Goal: Task Accomplishment & Management: Manage account settings

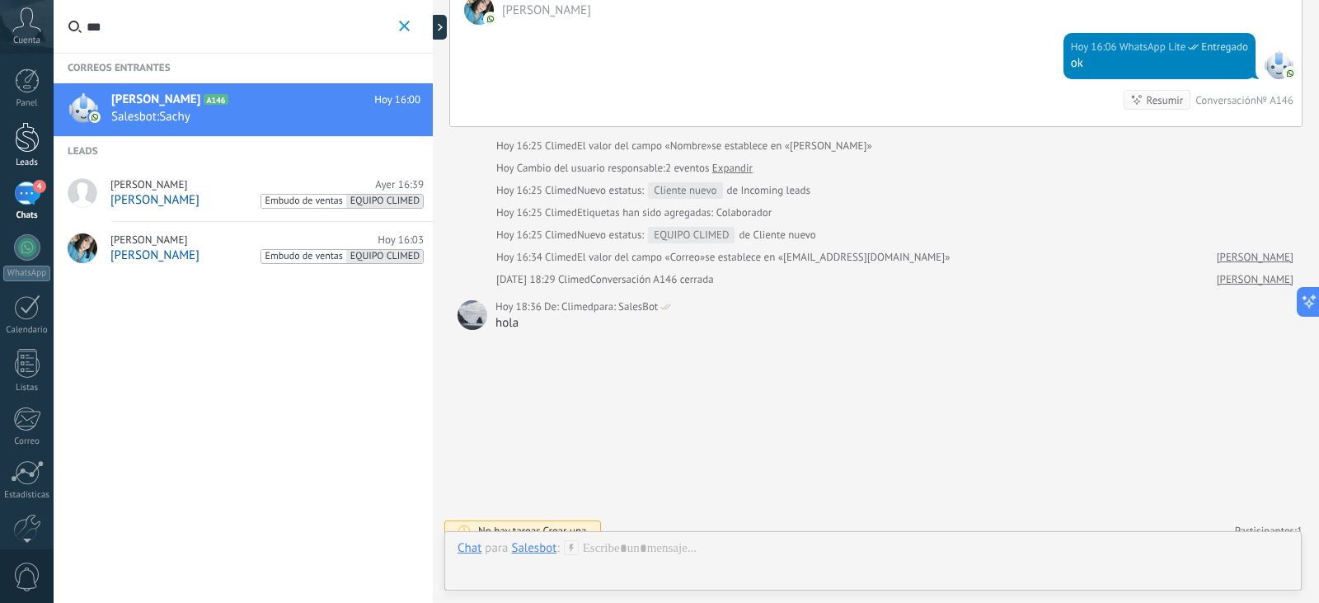
click at [19, 154] on link "Leads" at bounding box center [27, 145] width 54 height 46
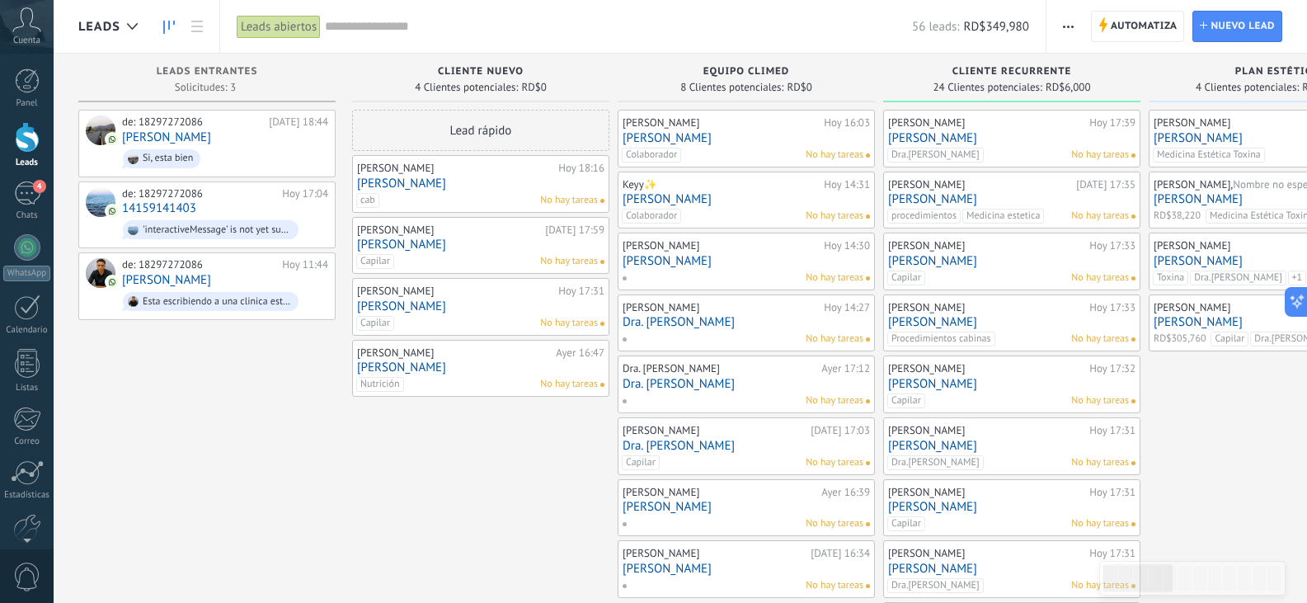
click at [683, 501] on link "[PERSON_NAME]" at bounding box center [746, 507] width 247 height 14
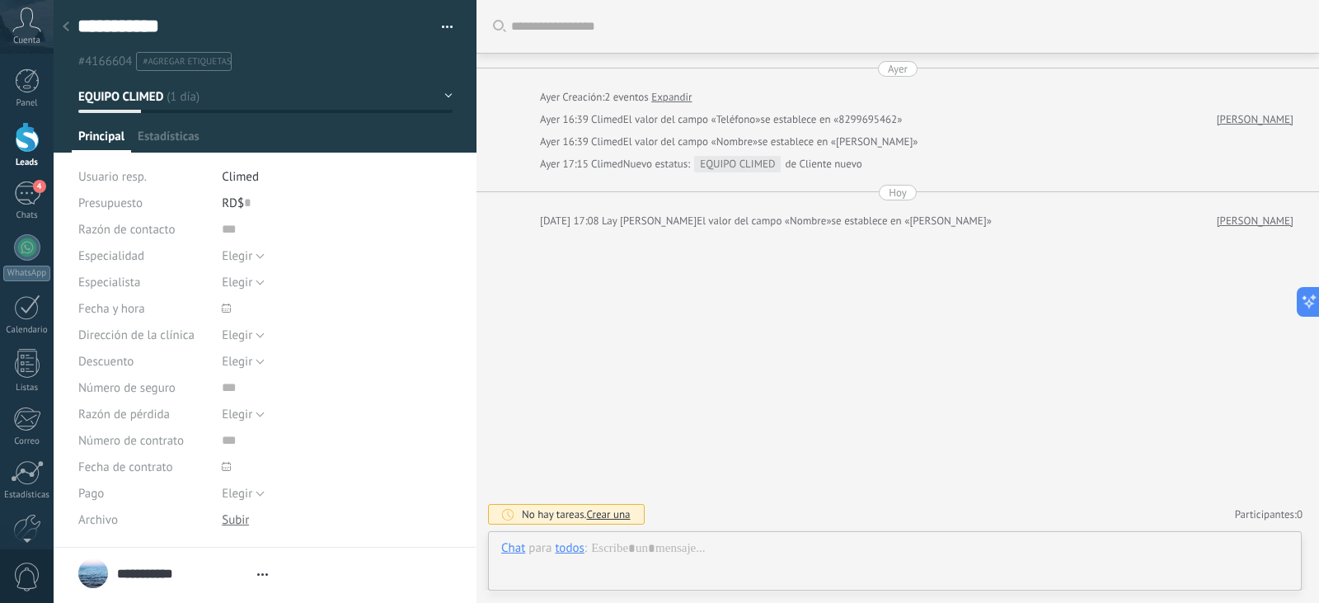
type textarea "**********"
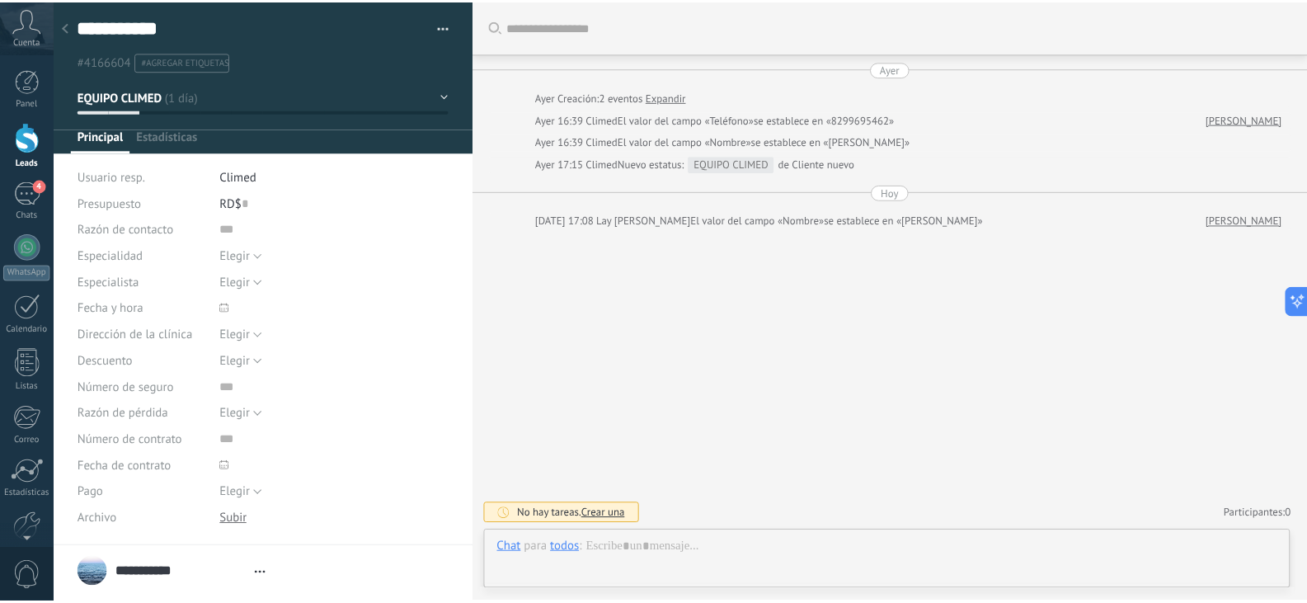
scroll to position [25, 0]
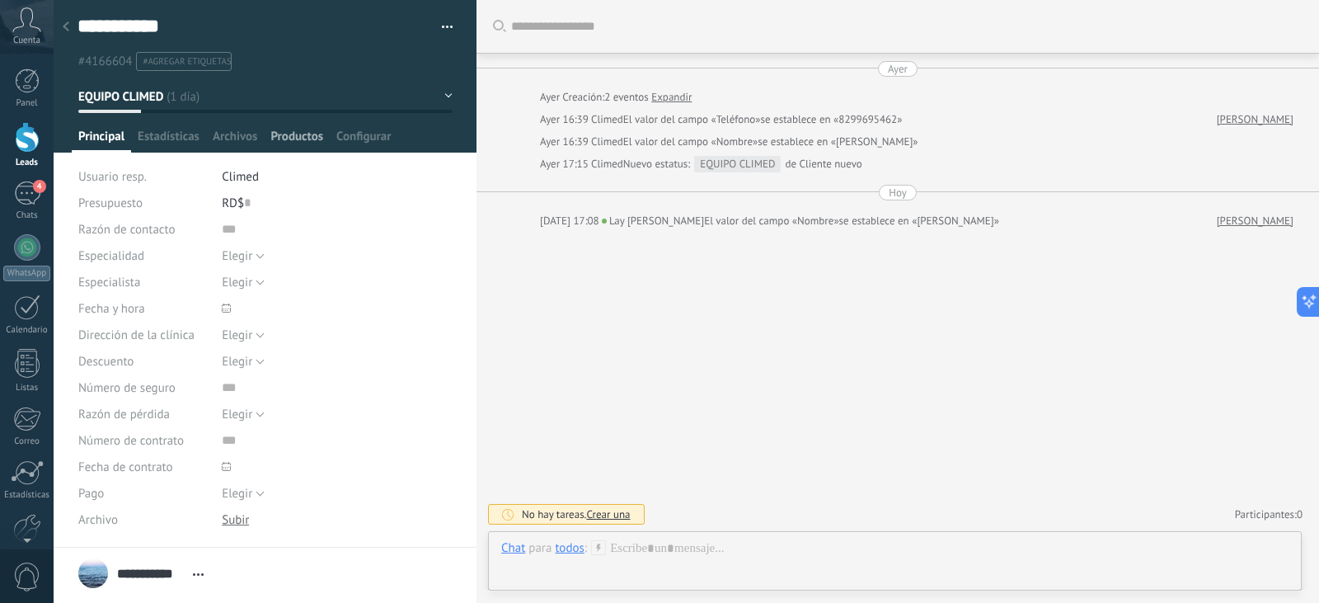
click at [311, 143] on span "Productos" at bounding box center [296, 141] width 53 height 24
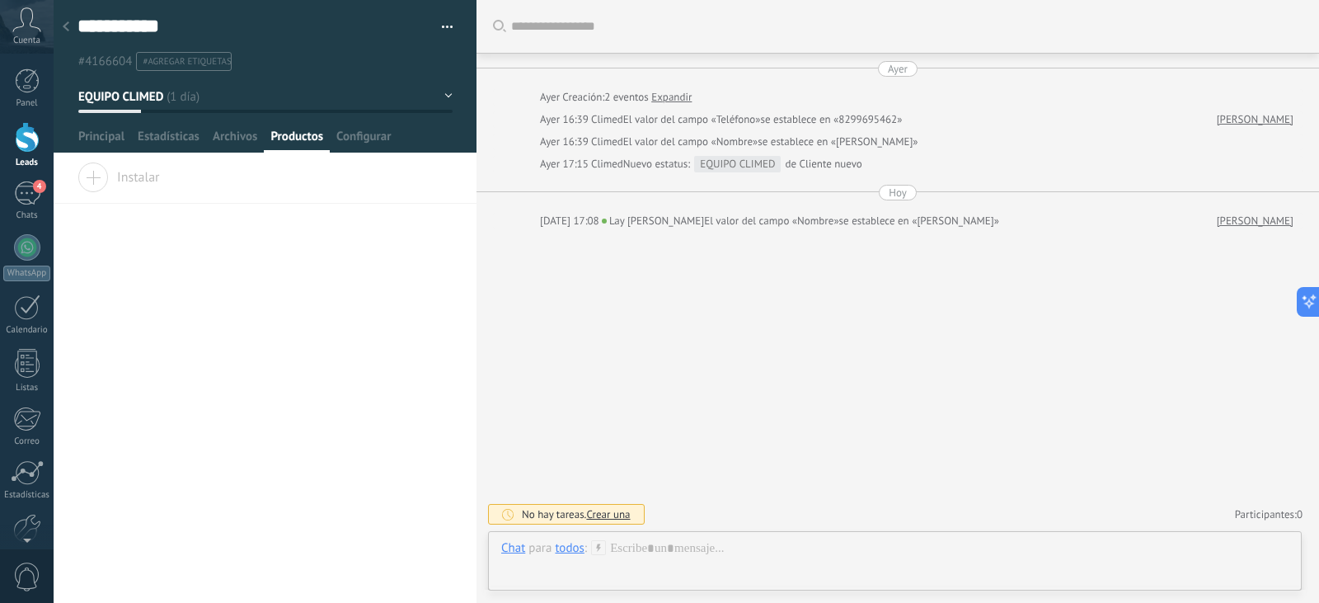
click at [138, 178] on span "Instalar" at bounding box center [119, 173] width 82 height 23
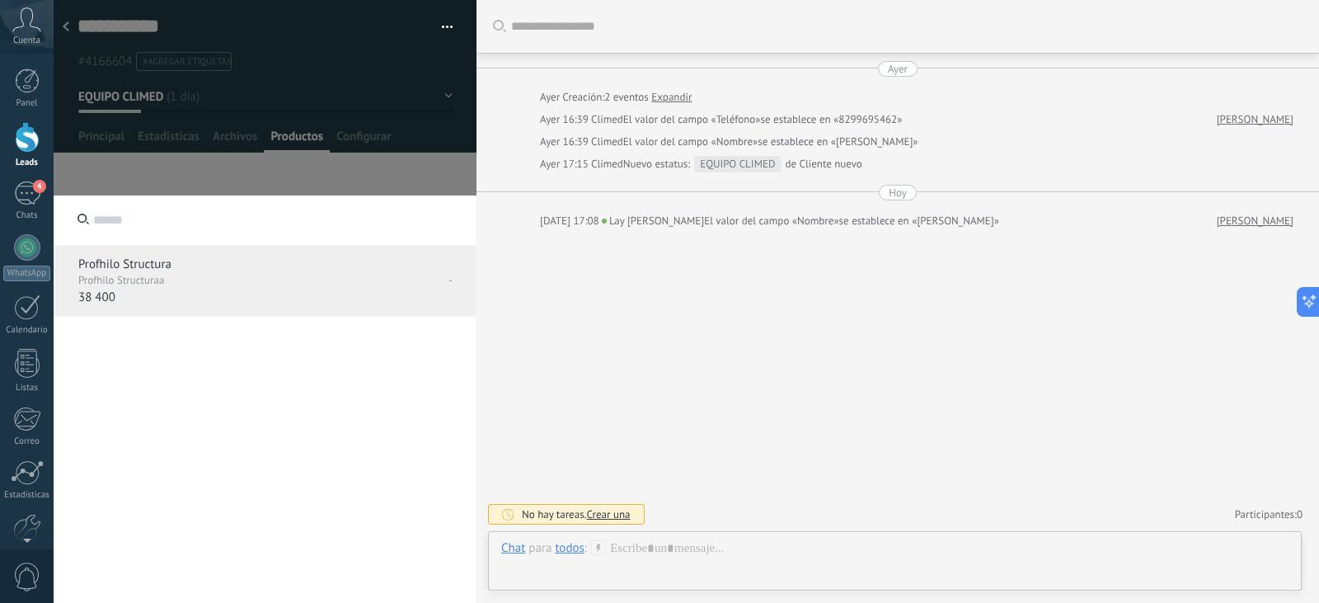
click at [112, 275] on p "Profhilo Structuraa" at bounding box center [167, 281] width 179 height 14
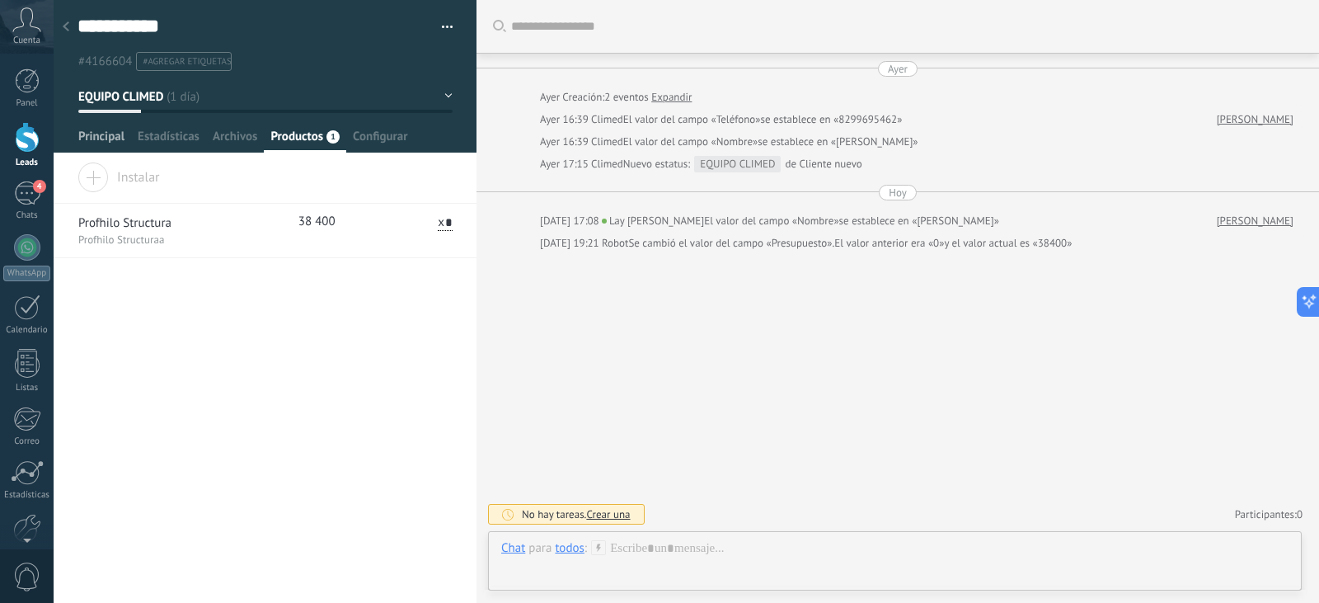
click at [94, 140] on span "Principal" at bounding box center [101, 141] width 46 height 24
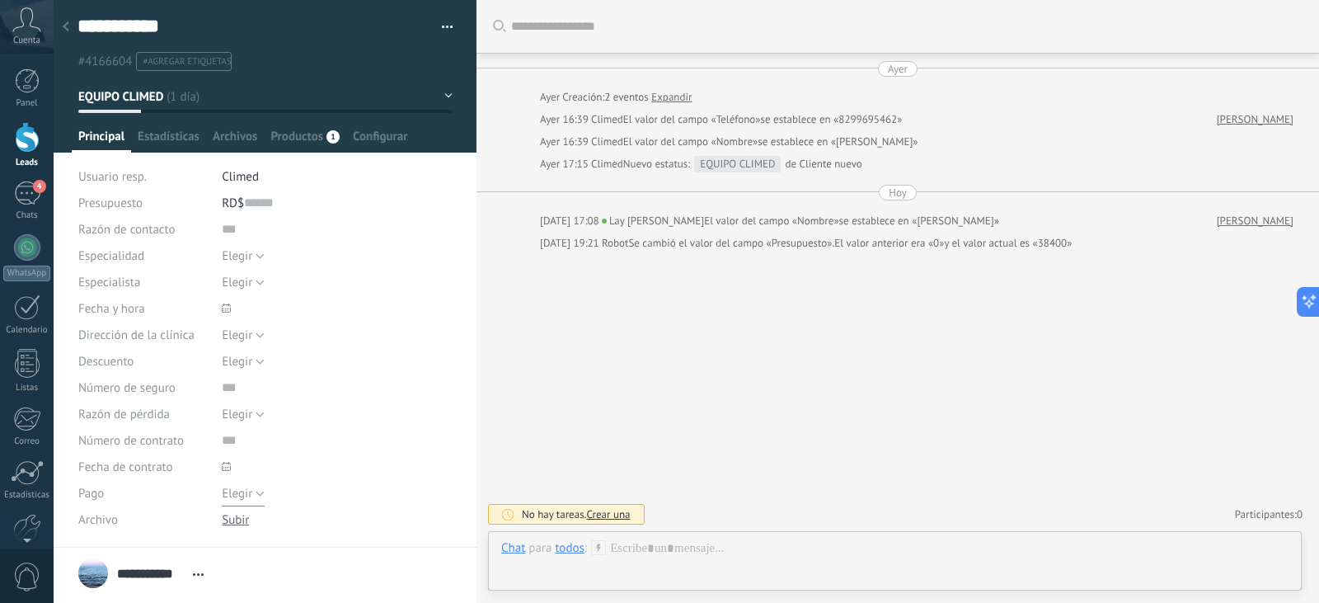
click at [243, 496] on span "Elegir" at bounding box center [237, 494] width 31 height 16
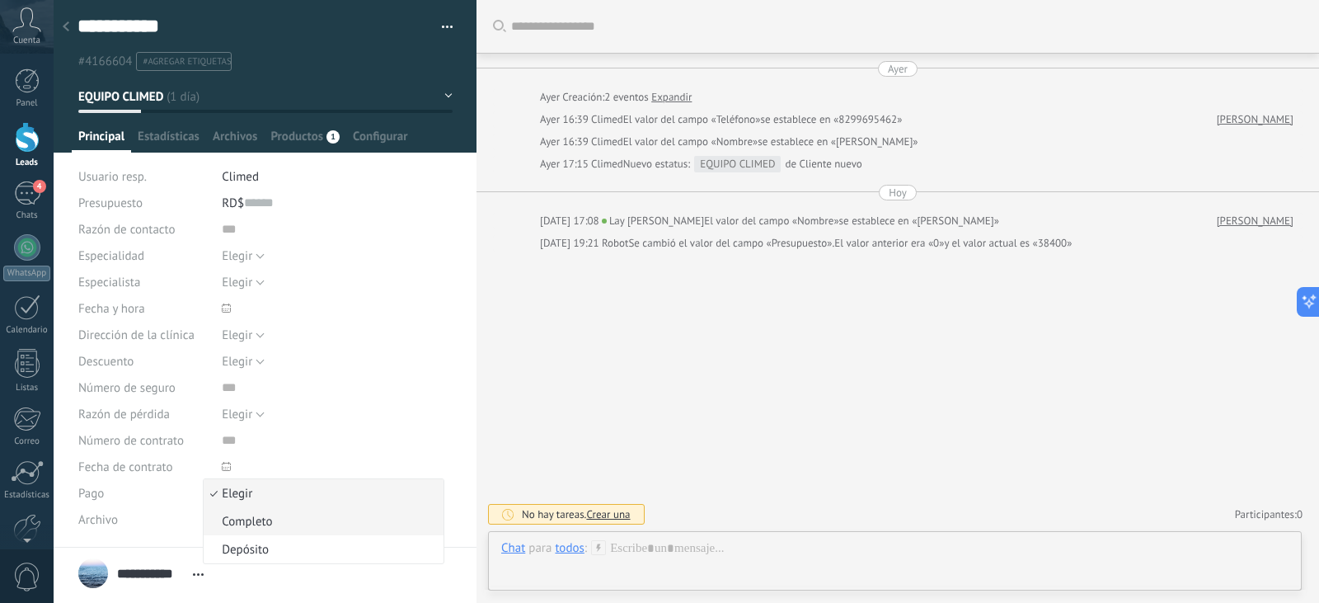
click at [247, 522] on span "Completo" at bounding box center [321, 522] width 235 height 16
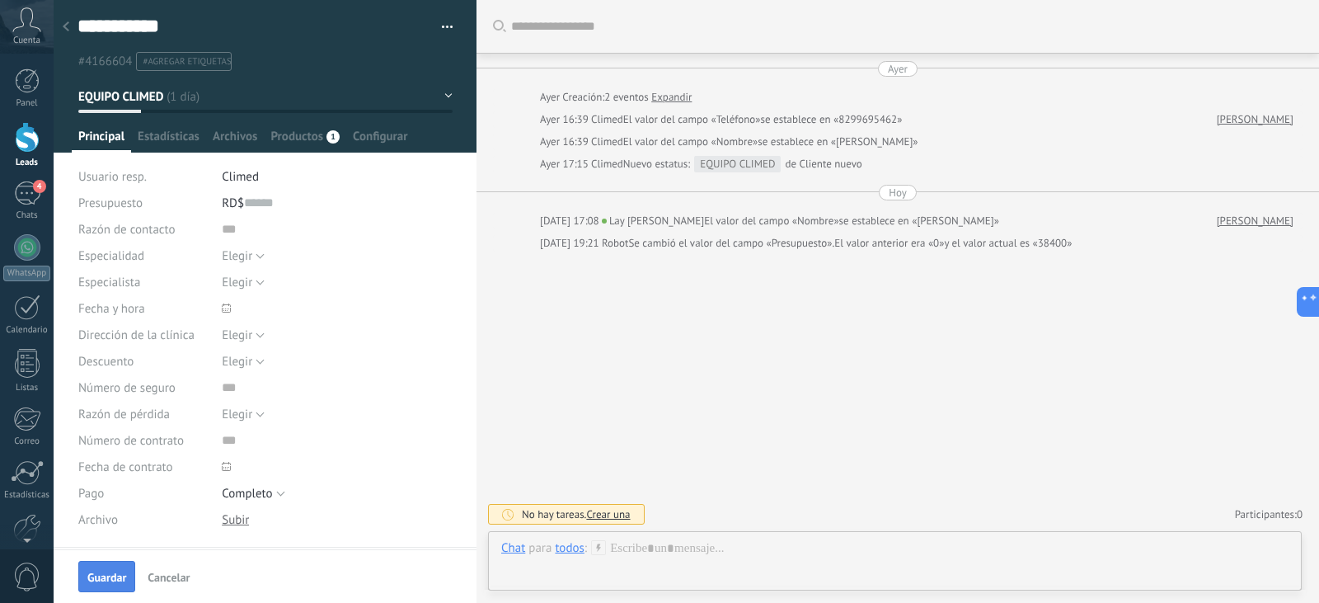
click at [112, 571] on span "Guardar" at bounding box center [106, 577] width 39 height 12
click at [26, 147] on div at bounding box center [27, 137] width 25 height 31
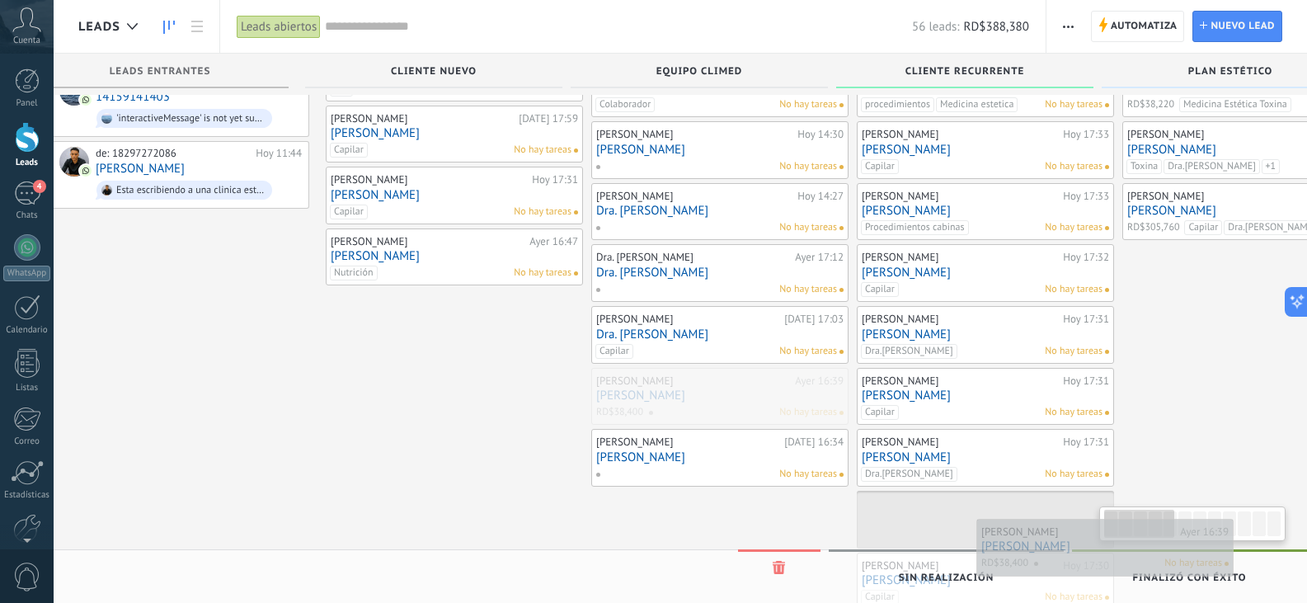
scroll to position [0, 47]
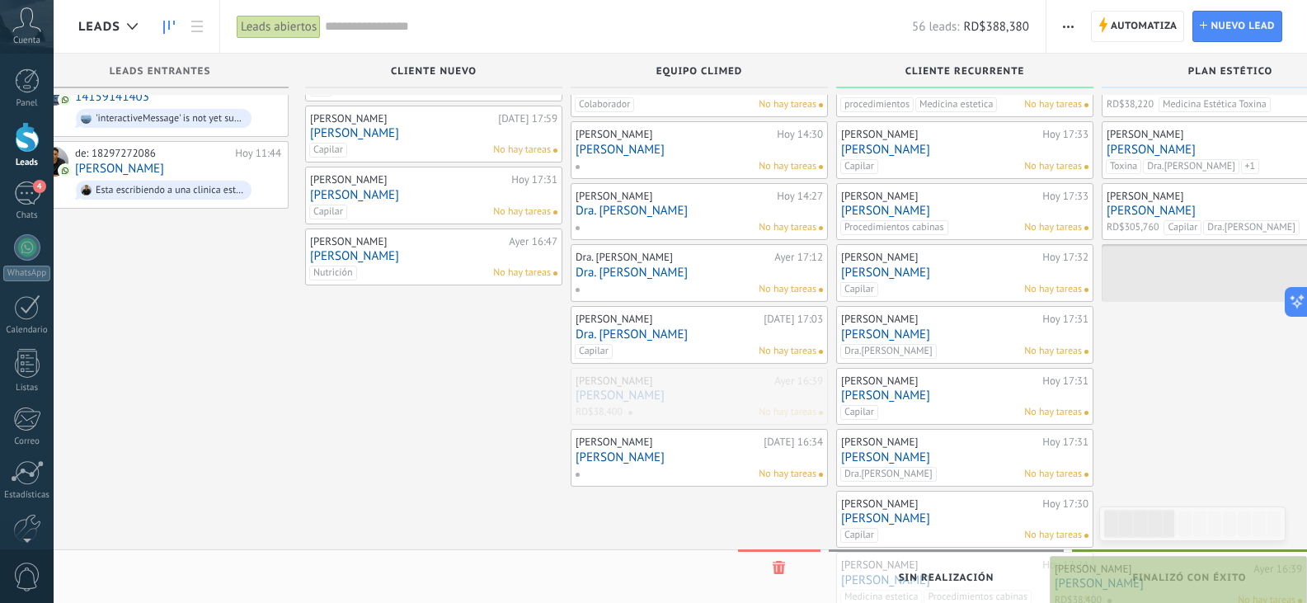
drag, startPoint x: 689, startPoint y: 388, endPoint x: 1206, endPoint y: 574, distance: 549.5
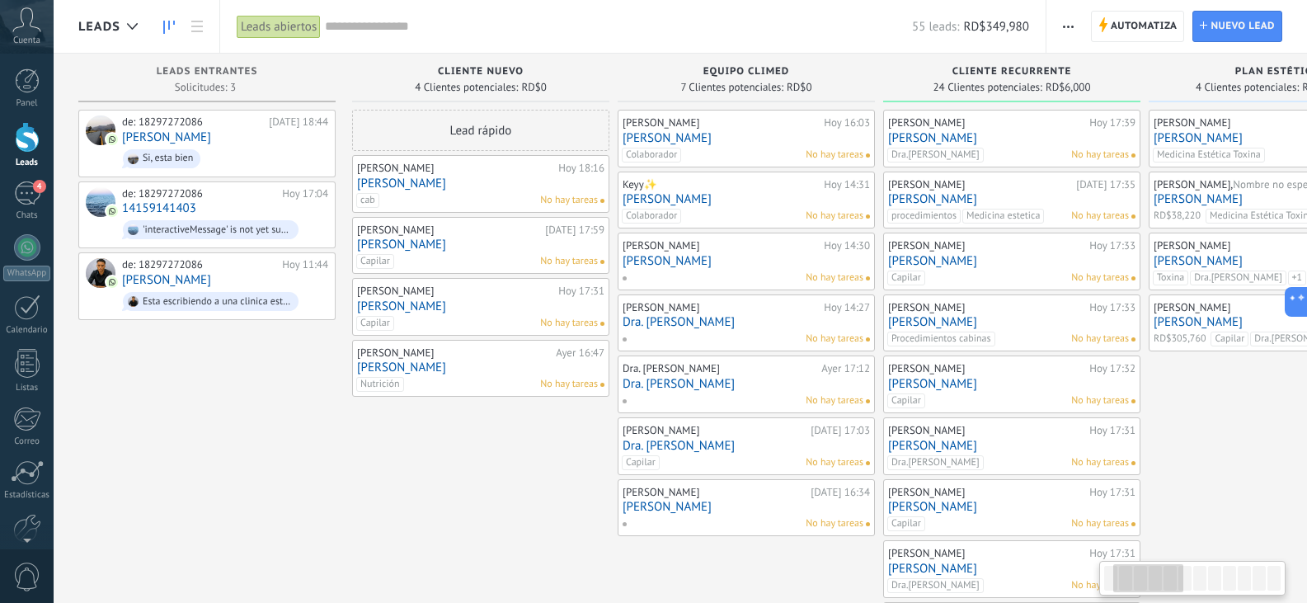
scroll to position [0, 191]
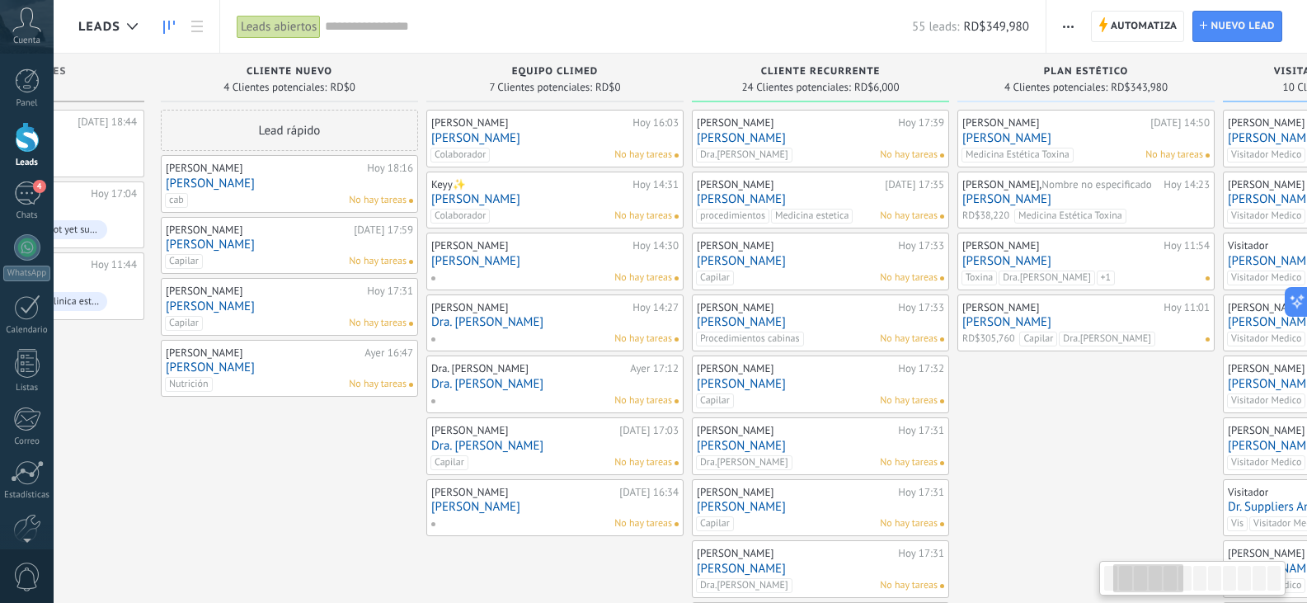
drag, startPoint x: 342, startPoint y: 554, endPoint x: 0, endPoint y: 622, distance: 348.8
click at [0, 602] on html ".abccls-1,.abccls-2{fill-rule:evenodd}.abccls-2{fill:#fff} .abfcls-1{fill:none}…" at bounding box center [653, 301] width 1307 height 603
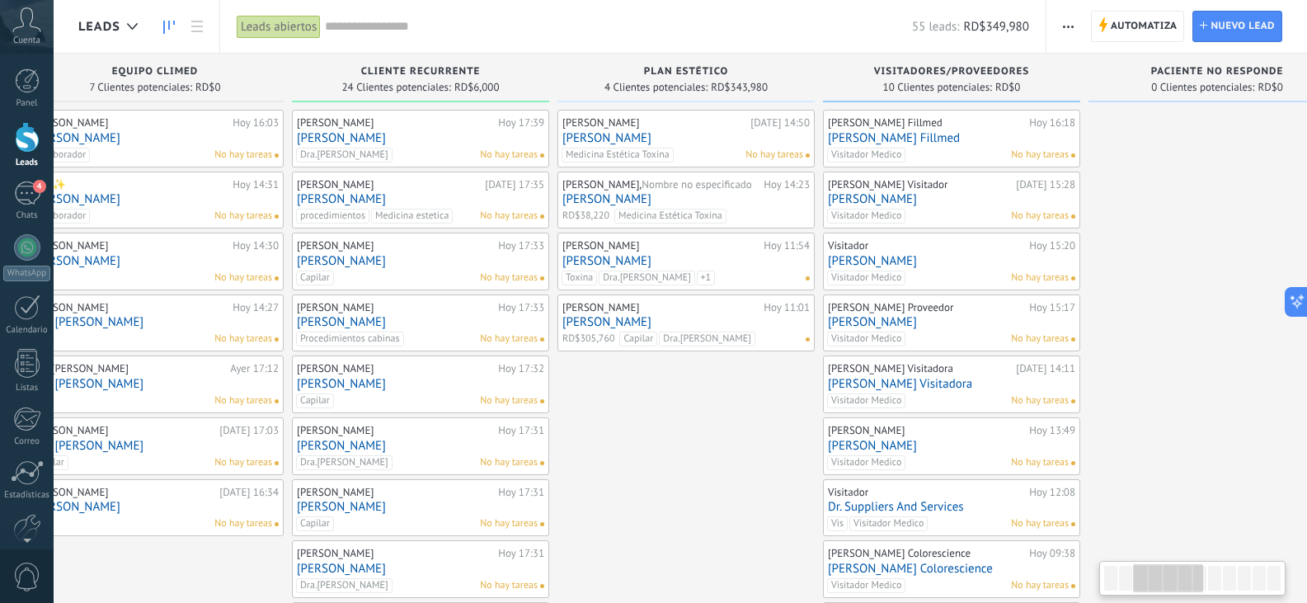
scroll to position [0, 714]
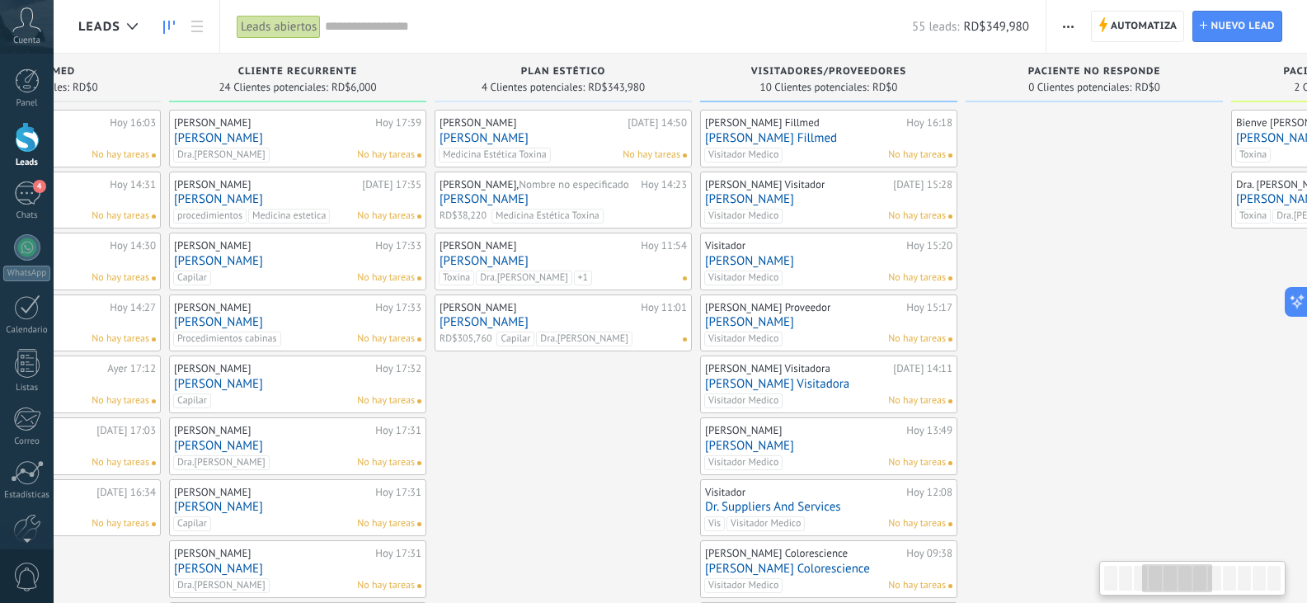
drag, startPoint x: 992, startPoint y: 442, endPoint x: 469, endPoint y: 397, distance: 524.6
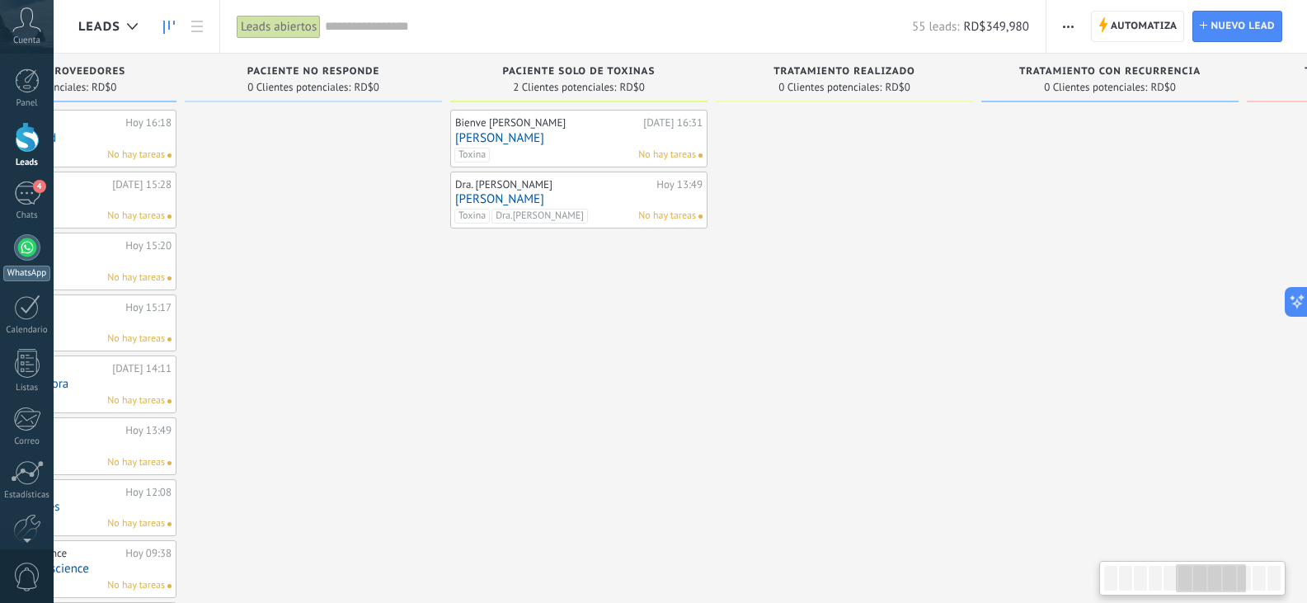
scroll to position [0, 1809]
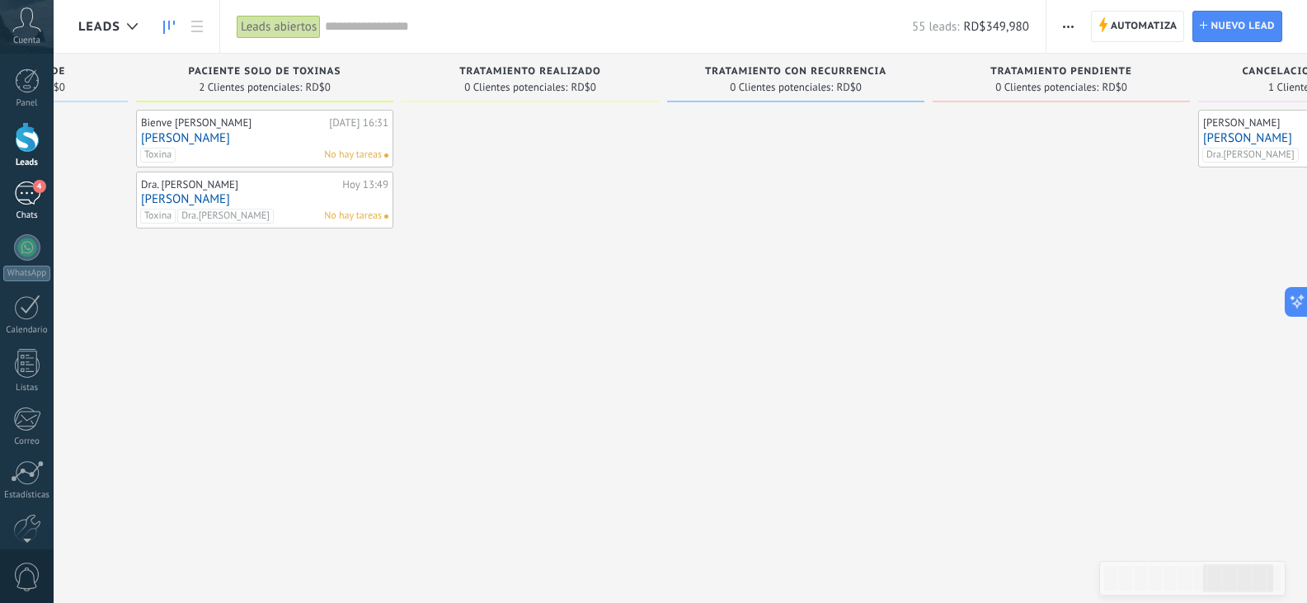
drag, startPoint x: 1186, startPoint y: 362, endPoint x: 0, endPoint y: 195, distance: 1197.4
click at [0, 195] on body ".abccls-1,.abccls-2{fill-rule:evenodd}.abccls-2{fill:#fff} .abfcls-1{fill:none}…" at bounding box center [653, 301] width 1307 height 603
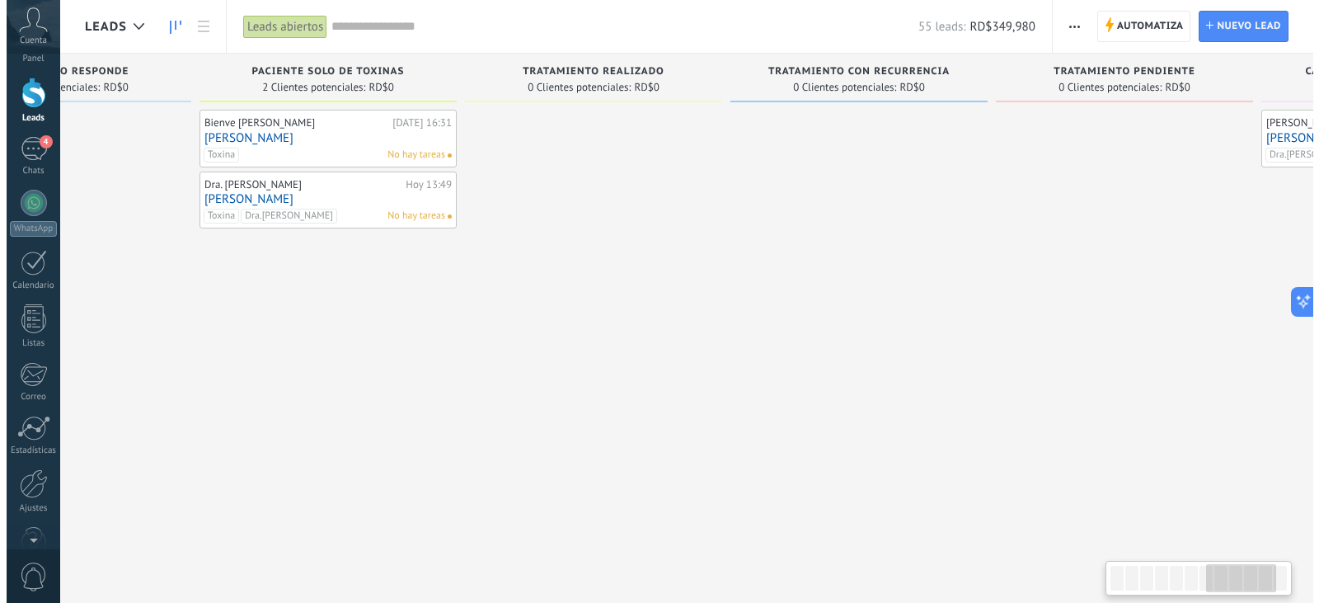
scroll to position [0, 0]
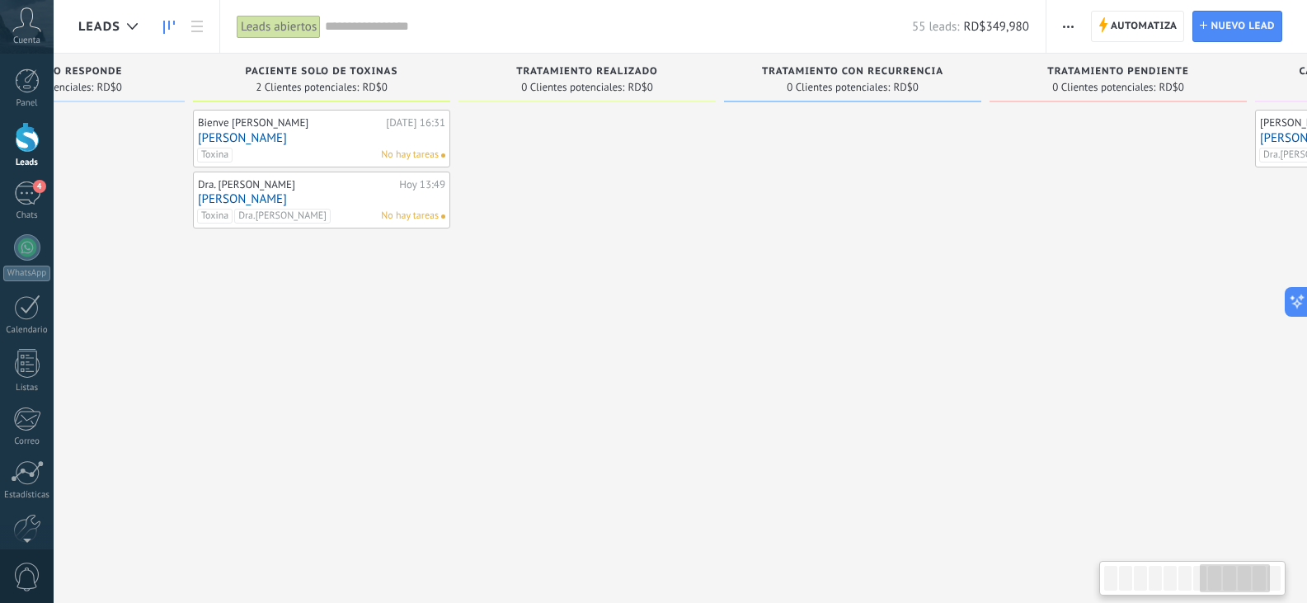
drag, startPoint x: 1024, startPoint y: 439, endPoint x: 288, endPoint y: 468, distance: 736.9
click at [1067, 24] on span "button" at bounding box center [1068, 26] width 11 height 31
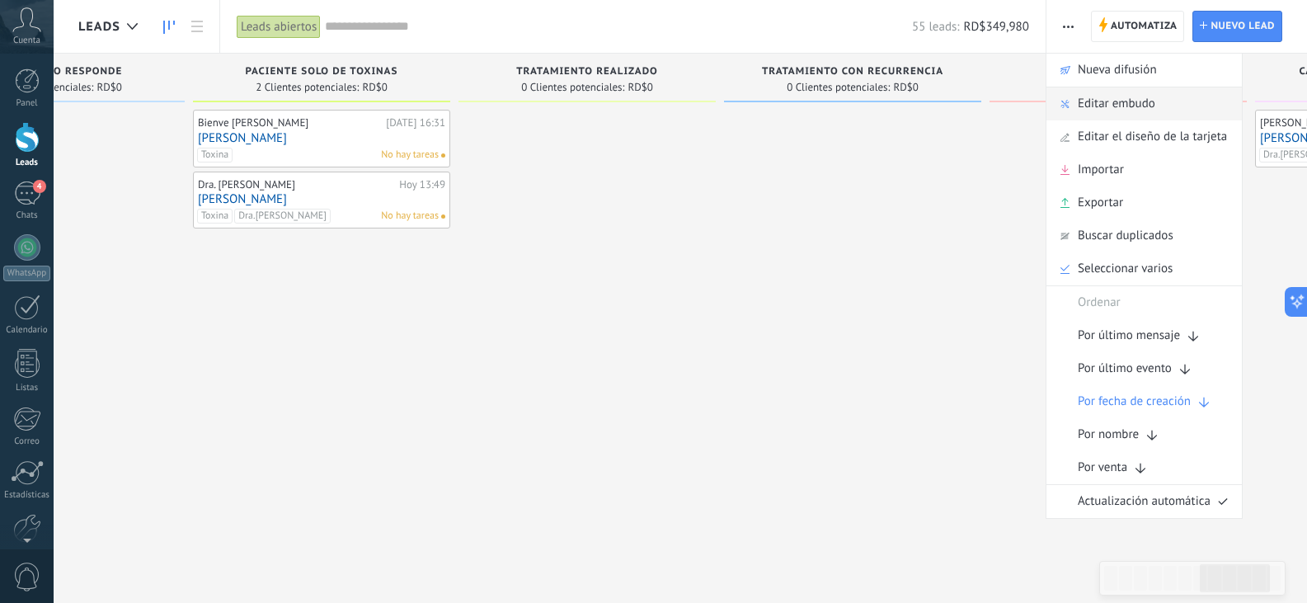
click at [1154, 108] on span "Editar embudo" at bounding box center [1117, 103] width 78 height 33
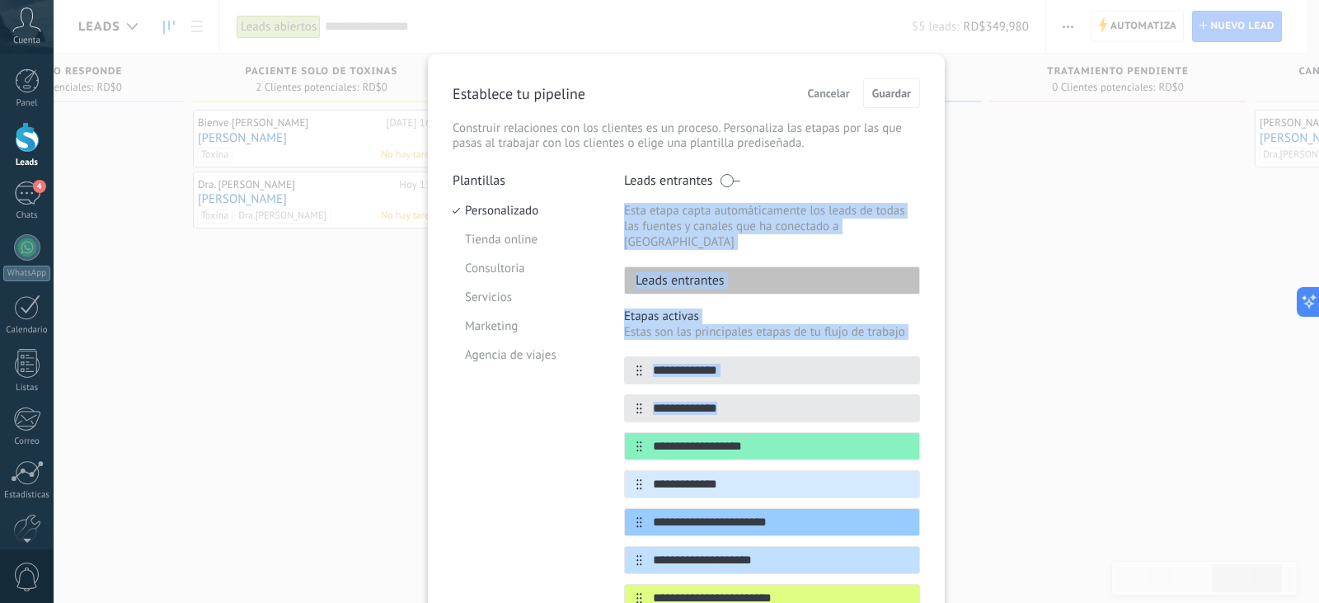
drag, startPoint x: 1039, startPoint y: 415, endPoint x: 1024, endPoint y: 171, distance: 244.5
click at [1024, 171] on div "**********" at bounding box center [687, 301] width 1266 height 603
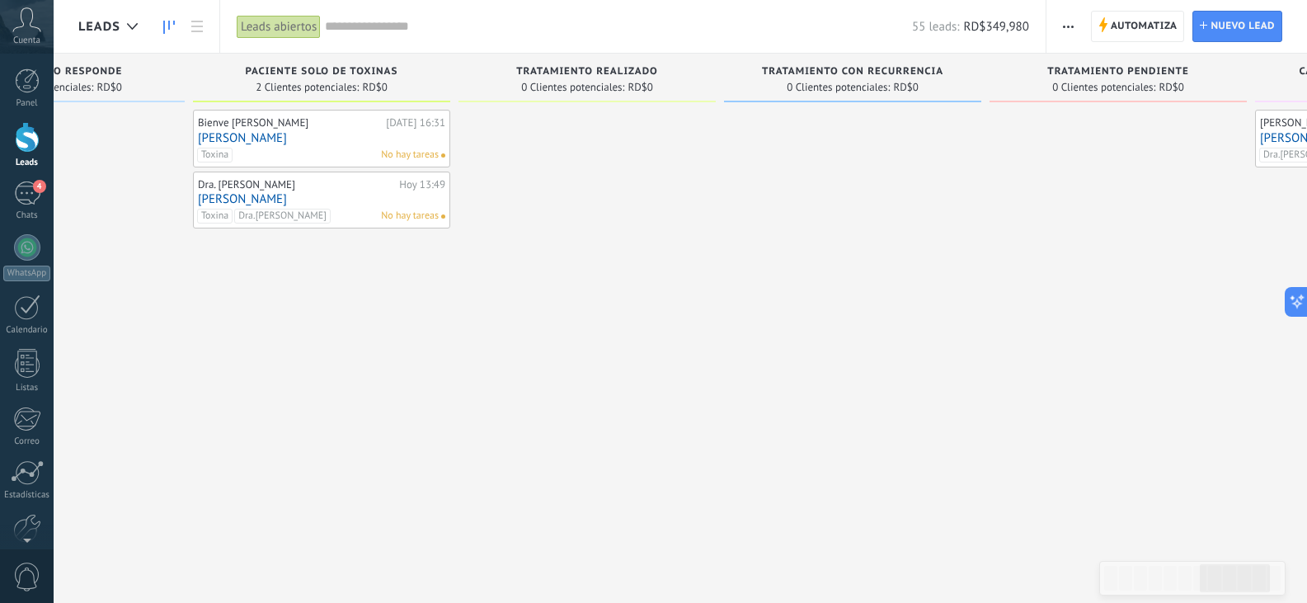
click at [1069, 39] on span "button" at bounding box center [1068, 26] width 11 height 31
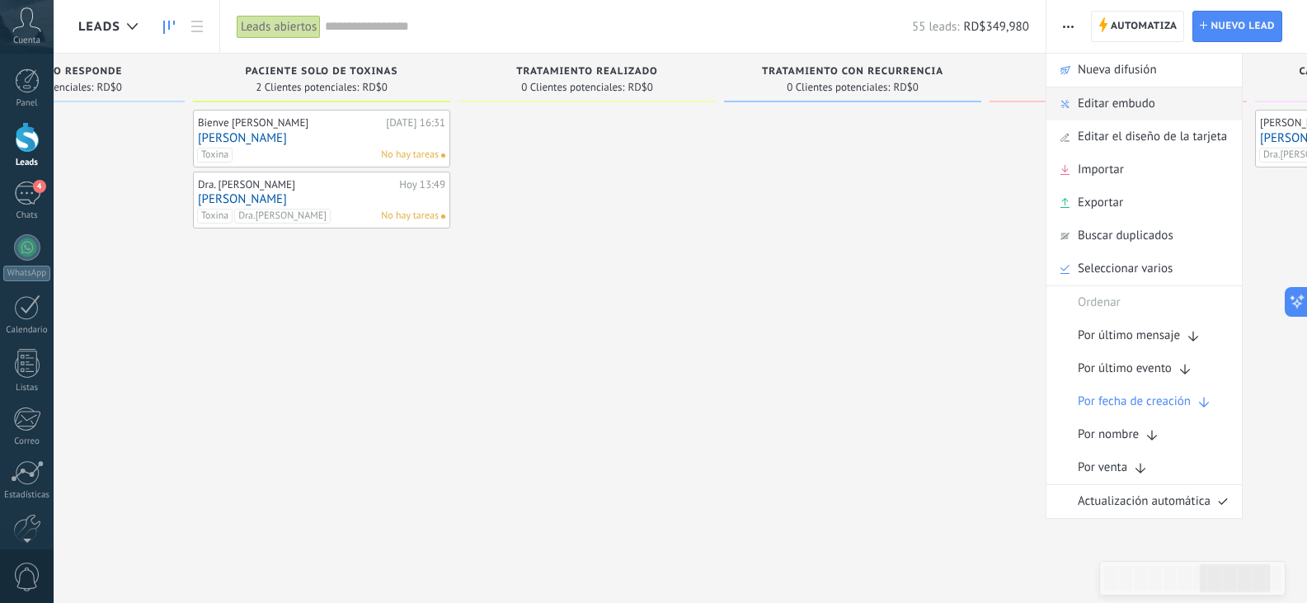
click at [1127, 97] on span "Editar embudo" at bounding box center [1117, 103] width 78 height 33
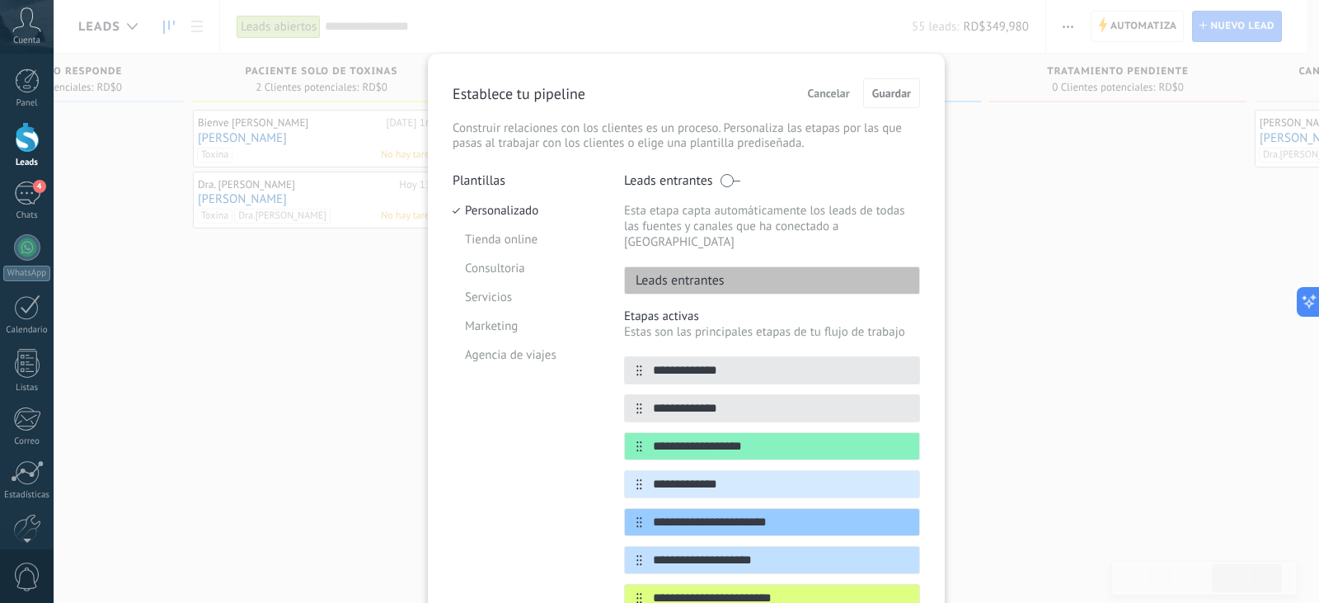
scroll to position [392, 0]
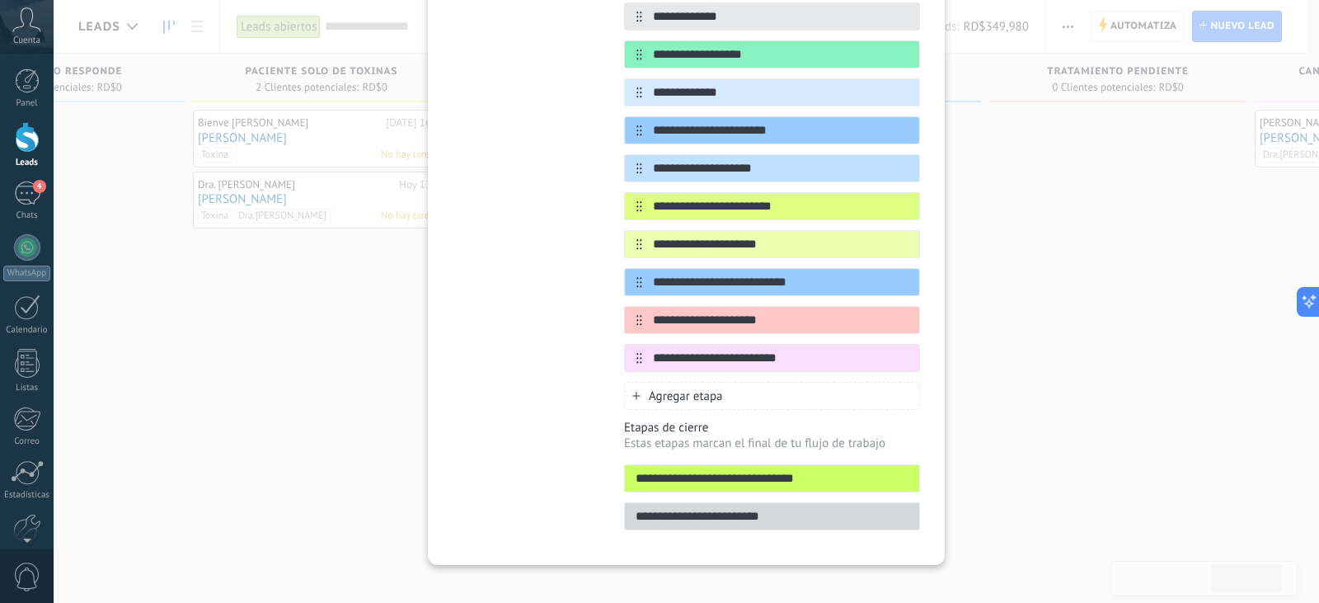
click at [27, 127] on div at bounding box center [27, 137] width 25 height 31
click at [28, 159] on div "Leads" at bounding box center [27, 162] width 48 height 11
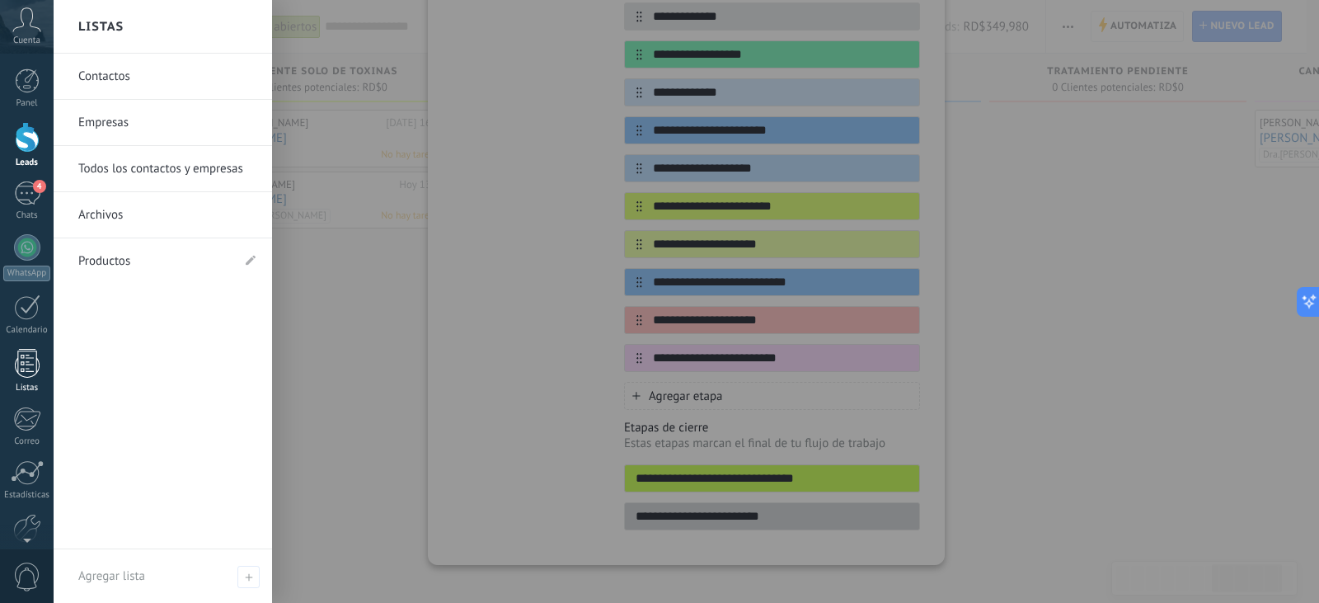
click at [26, 361] on div at bounding box center [27, 363] width 25 height 29
click at [128, 256] on link "Productos" at bounding box center [154, 261] width 153 height 46
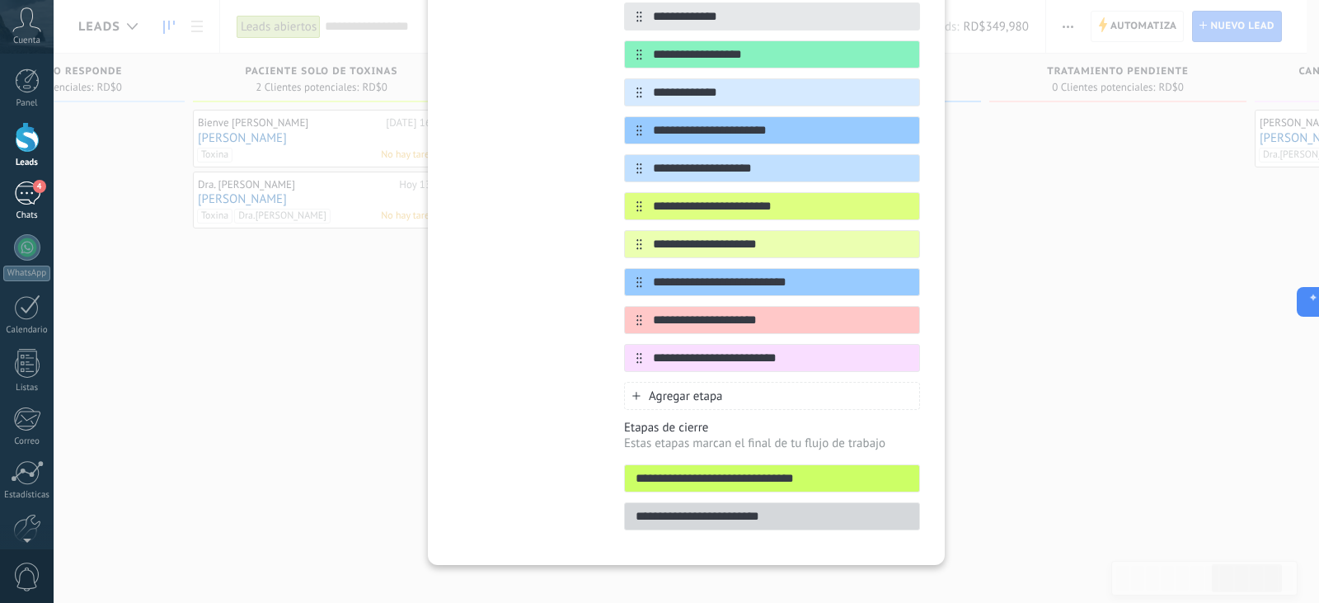
click at [28, 202] on div "4" at bounding box center [27, 193] width 26 height 24
click at [28, 197] on div "4" at bounding box center [27, 193] width 26 height 24
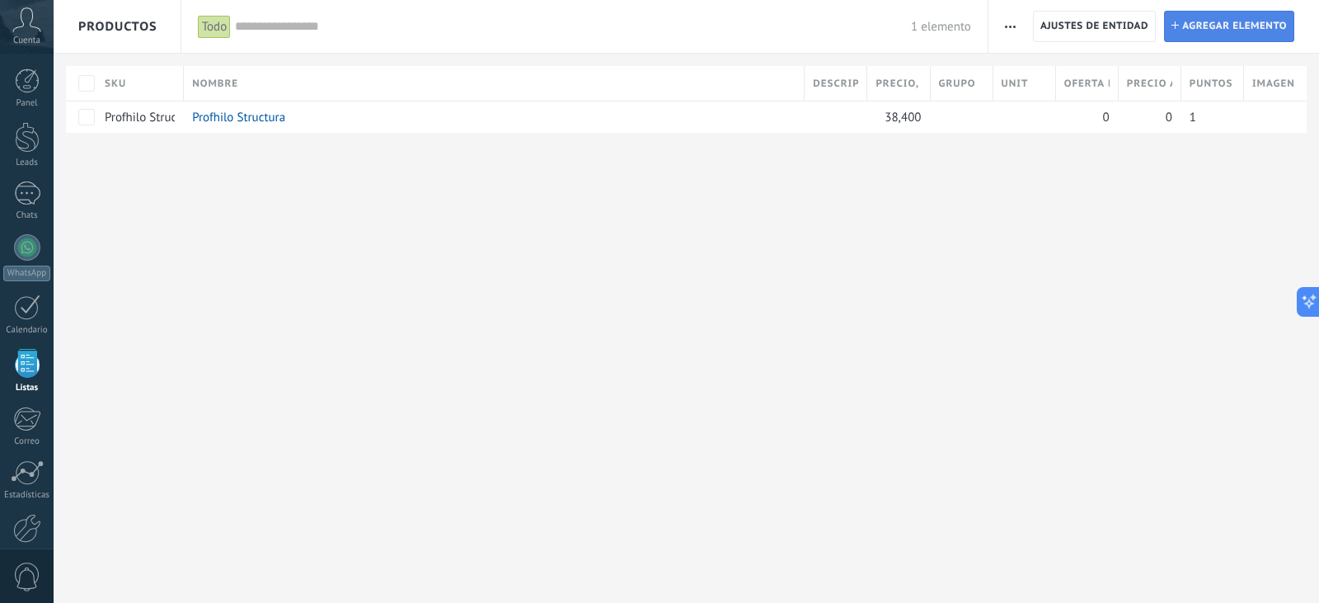
click at [1210, 32] on span "Agregar elemento" at bounding box center [1234, 27] width 105 height 30
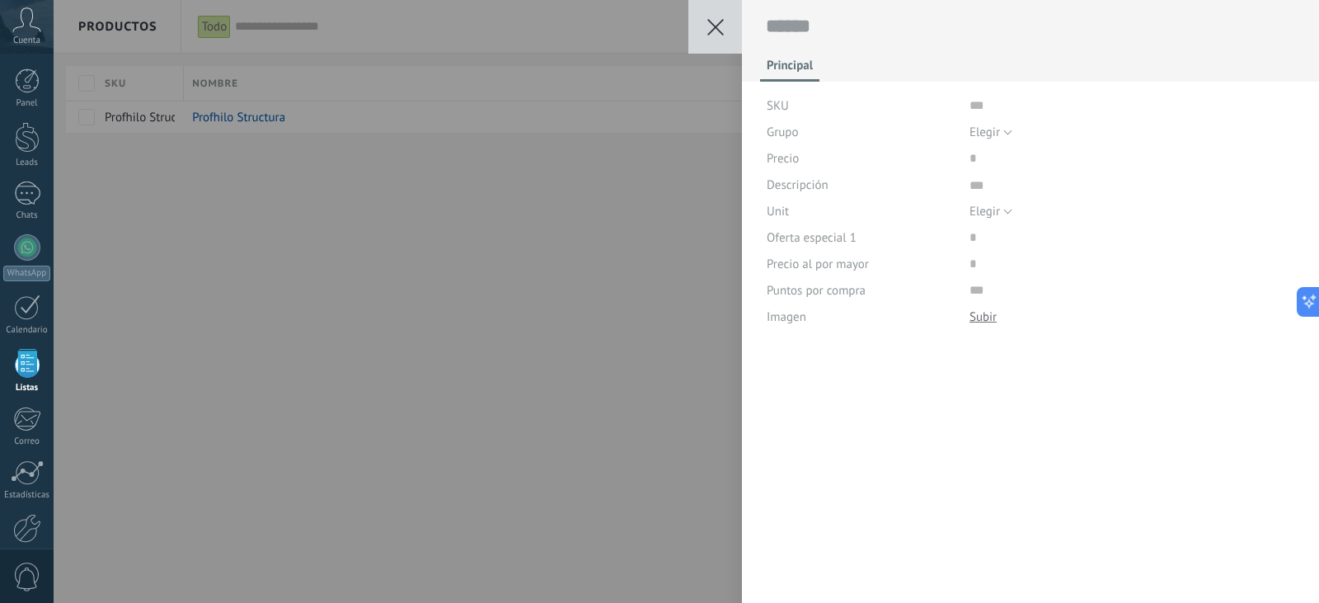
scroll to position [16, 0]
click at [860, 24] on textarea at bounding box center [1031, 27] width 530 height 26
click at [965, 111] on div "SKU" at bounding box center [1031, 105] width 529 height 26
click at [975, 107] on input "text" at bounding box center [1133, 105] width 326 height 26
click at [829, 28] on textarea at bounding box center [1031, 27] width 530 height 26
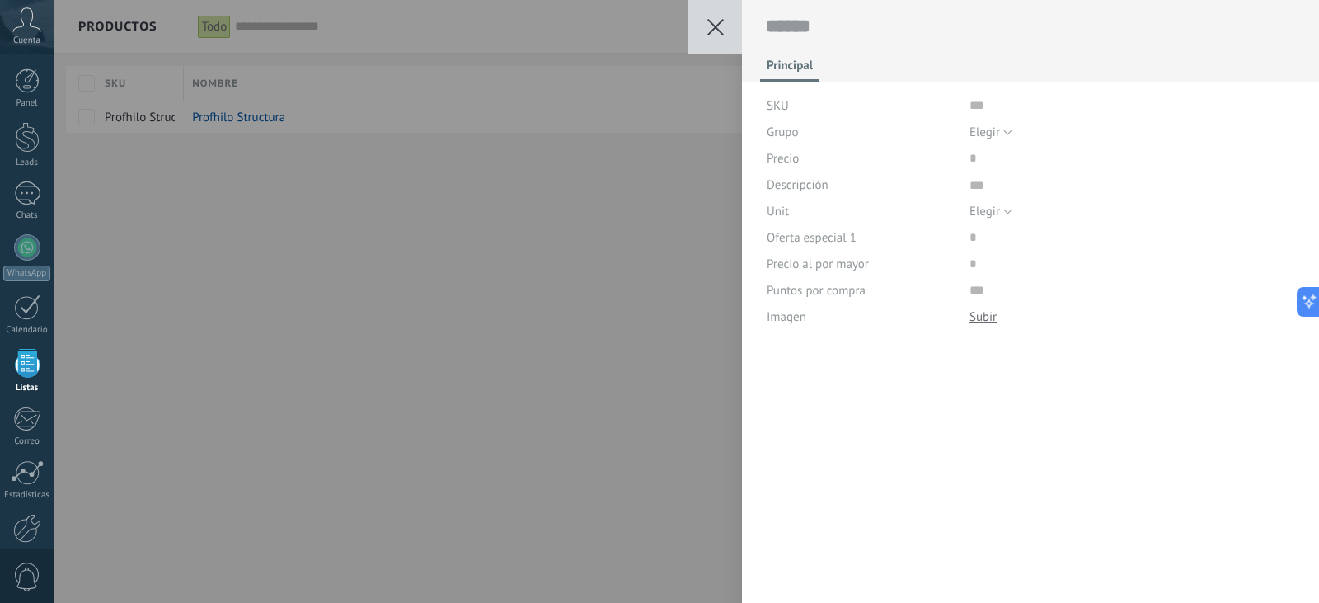
scroll to position [70, 0]
click at [599, 289] on div "Guardar Cancelar Principal SKU Grupo Elegir Todos los productos Elegir Precio D…" at bounding box center [687, 301] width 1266 height 603
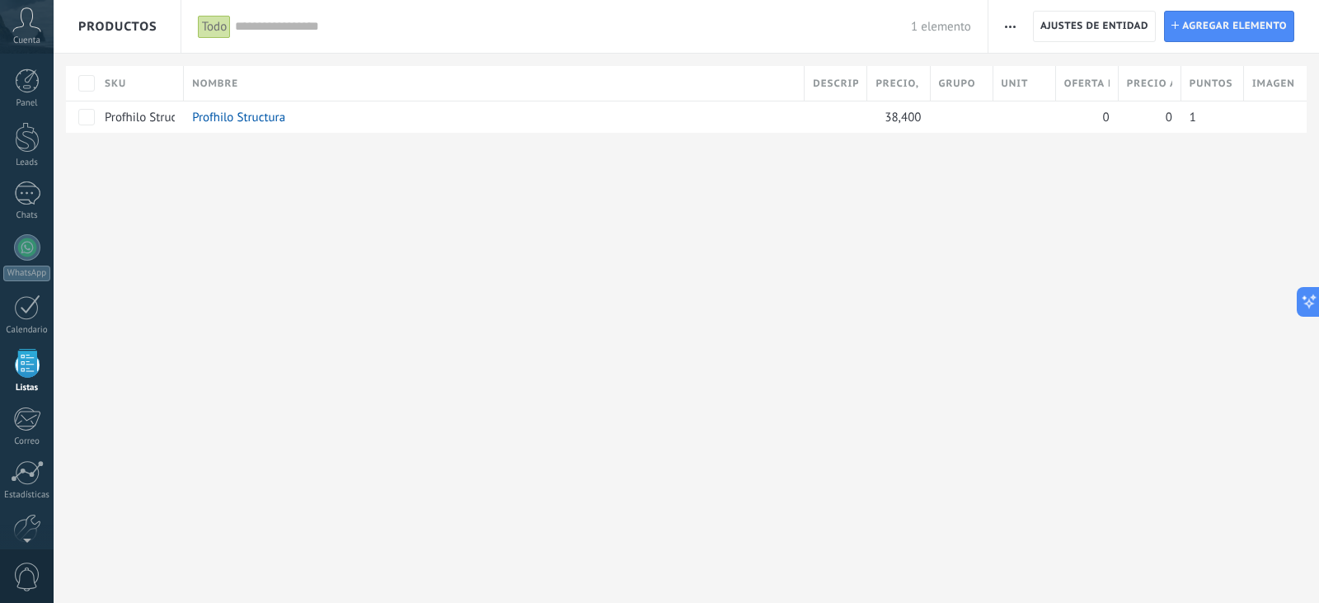
scroll to position [43, 0]
click at [22, 101] on div at bounding box center [27, 94] width 25 height 31
